Goal: Task Accomplishment & Management: Complete application form

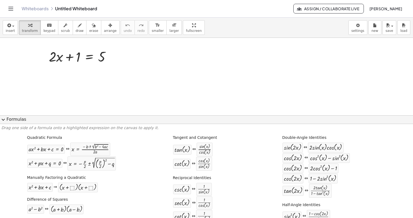
scroll to position [18, 0]
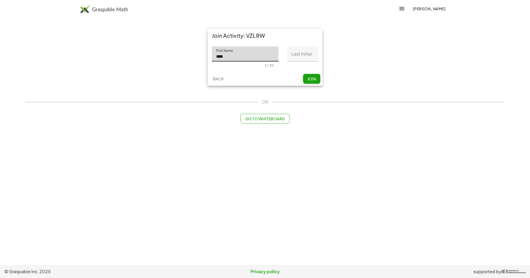
type input "****"
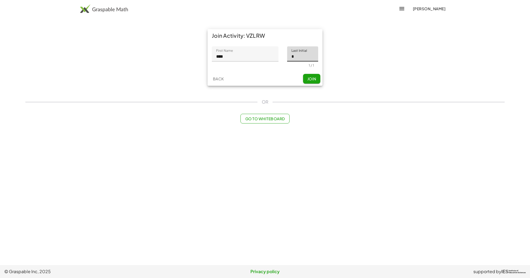
type input "*"
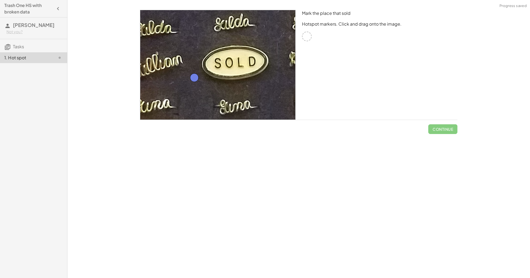
drag, startPoint x: 301, startPoint y: 39, endPoint x: 183, endPoint y: 89, distance: 127.4
click at [450, 131] on span "Check" at bounding box center [446, 129] width 14 height 5
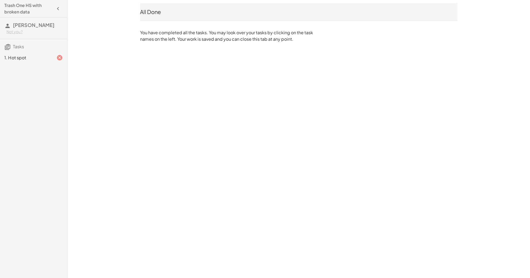
click at [28, 56] on div "1. Hot spot" at bounding box center [25, 58] width 43 height 6
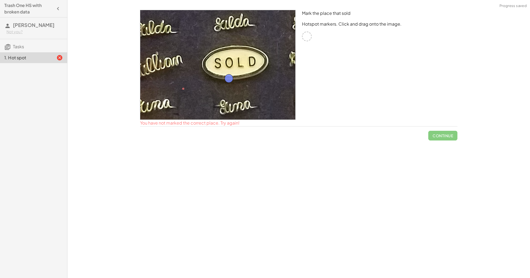
drag, startPoint x: 185, startPoint y: 83, endPoint x: 226, endPoint y: 77, distance: 41.5
drag, startPoint x: 230, startPoint y: 80, endPoint x: 241, endPoint y: 63, distance: 20.3
drag, startPoint x: 216, startPoint y: 48, endPoint x: 181, endPoint y: 44, distance: 34.7
drag, startPoint x: 182, startPoint y: 43, endPoint x: 203, endPoint y: 104, distance: 65.0
drag, startPoint x: 216, startPoint y: 93, endPoint x: 250, endPoint y: 67, distance: 42.5
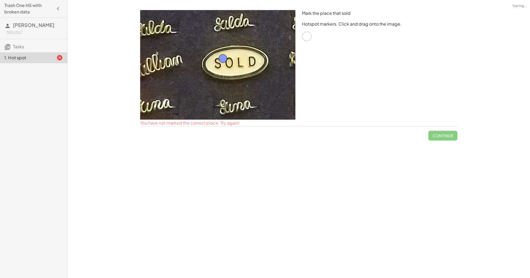
drag, startPoint x: 250, startPoint y: 70, endPoint x: 223, endPoint y: 62, distance: 28.1
drag, startPoint x: 223, startPoint y: 61, endPoint x: 244, endPoint y: 68, distance: 21.3
drag, startPoint x: 243, startPoint y: 66, endPoint x: 214, endPoint y: 83, distance: 33.3
drag, startPoint x: 214, startPoint y: 83, endPoint x: 241, endPoint y: 60, distance: 34.8
drag, startPoint x: 241, startPoint y: 60, endPoint x: 194, endPoint y: 91, distance: 56.8
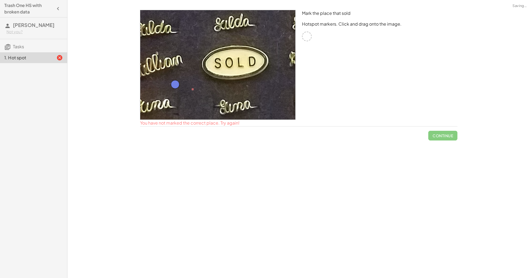
drag, startPoint x: 194, startPoint y: 91, endPoint x: 176, endPoint y: 87, distance: 18.2
drag, startPoint x: 177, startPoint y: 86, endPoint x: 192, endPoint y: 50, distance: 38.9
